Goal: Find specific page/section: Find specific page/section

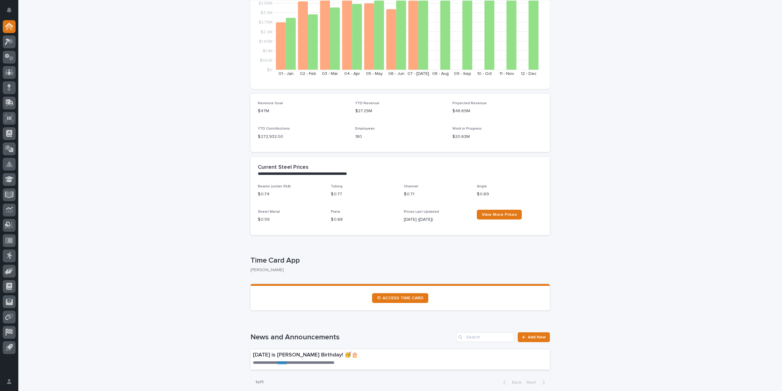
scroll to position [153, 0]
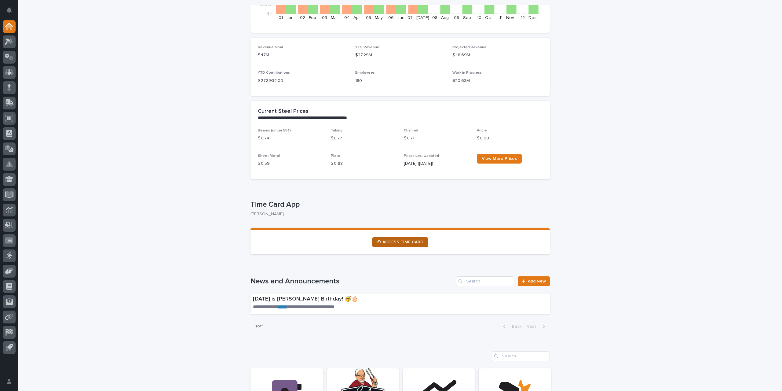
click at [402, 243] on span "⏲ ACCESS TIME CARD" at bounding box center [400, 242] width 46 height 4
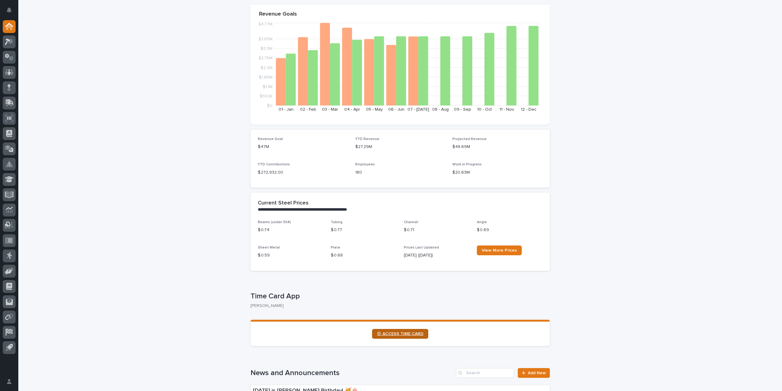
click at [408, 335] on span "⏲ ACCESS TIME CARD" at bounding box center [400, 334] width 46 height 4
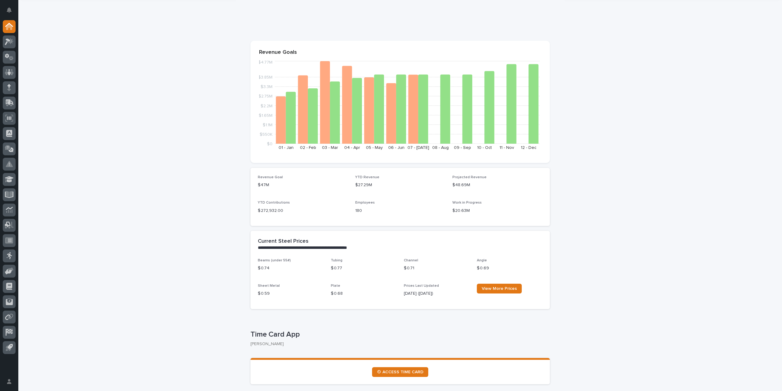
scroll to position [0, 0]
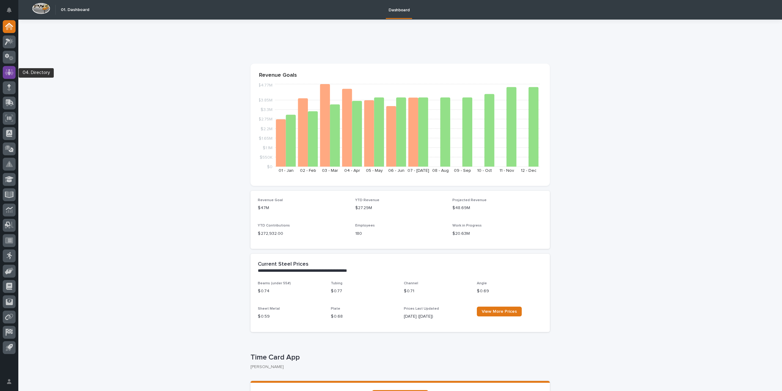
click at [8, 75] on icon at bounding box center [9, 72] width 9 height 7
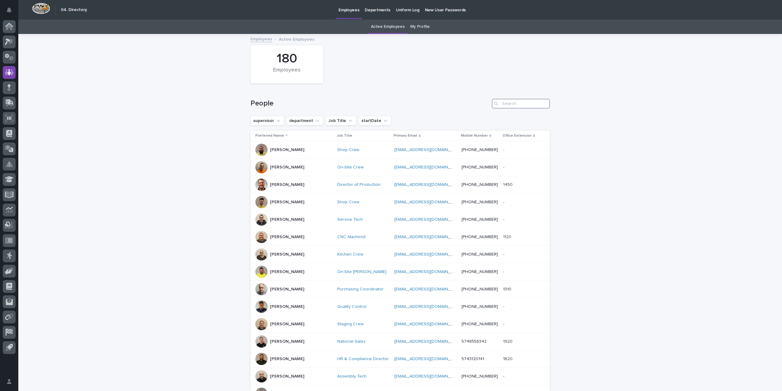
click at [519, 105] on input "Search" at bounding box center [521, 104] width 58 height 10
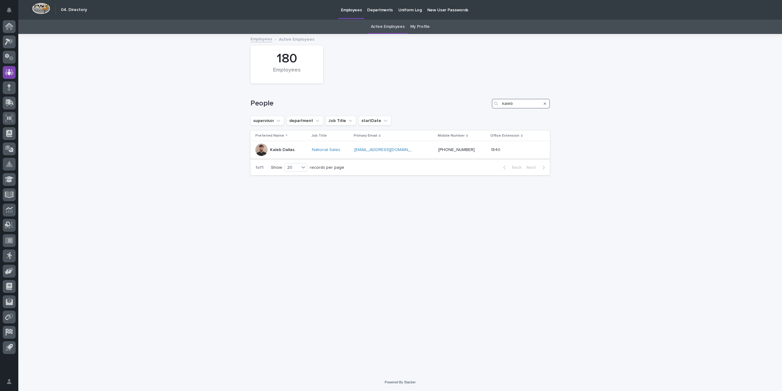
type input "kaleb"
click at [301, 149] on div "Kaleb Dallas" at bounding box center [281, 150] width 52 height 12
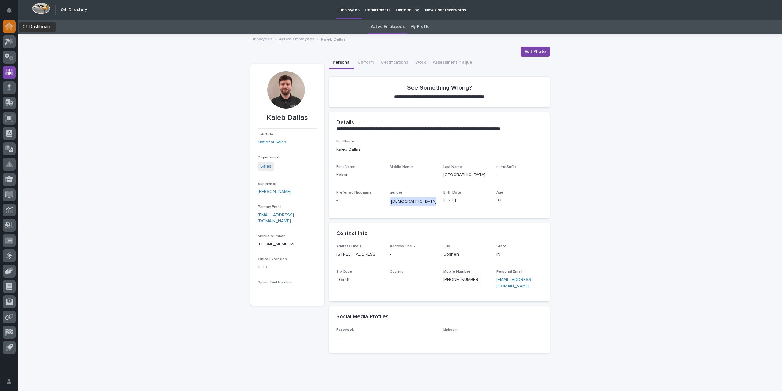
click at [8, 23] on icon at bounding box center [9, 26] width 8 height 7
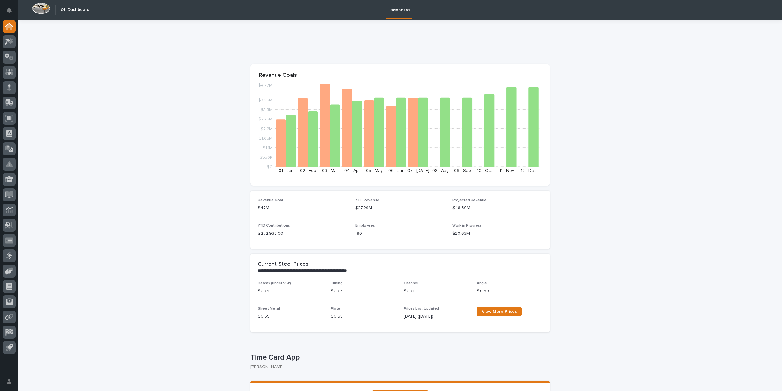
drag, startPoint x: 77, startPoint y: 170, endPoint x: 67, endPoint y: 240, distance: 70.1
